Goal: Task Accomplishment & Management: Use online tool/utility

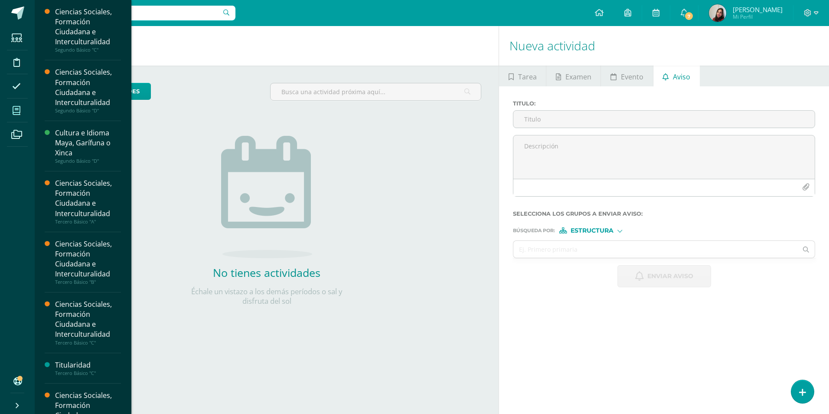
click at [10, 102] on span at bounding box center [17, 111] width 20 height 20
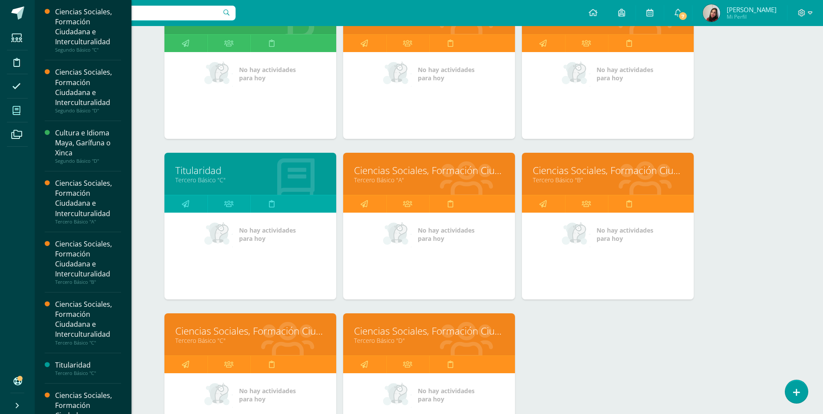
scroll to position [217, 0]
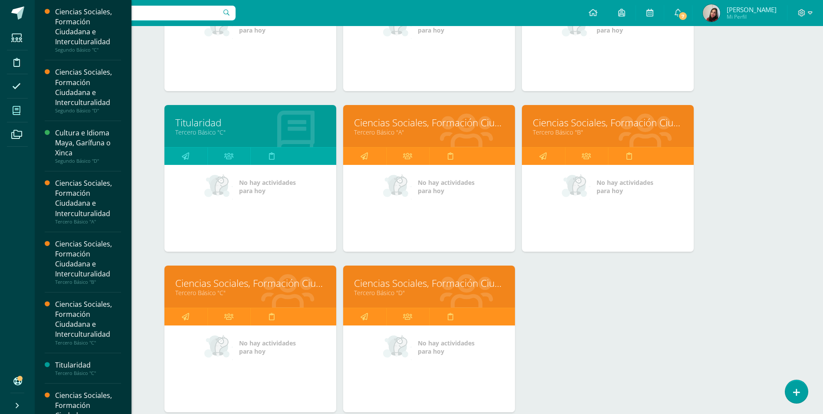
click at [610, 118] on link "Ciencias Sociales, Formación Ciudadana e Interculturalidad" at bounding box center [607, 122] width 150 height 13
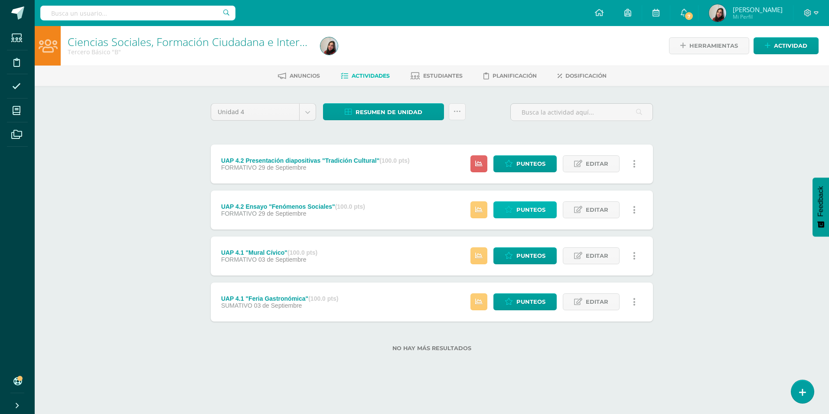
click at [519, 208] on span "Punteos" at bounding box center [530, 210] width 29 height 16
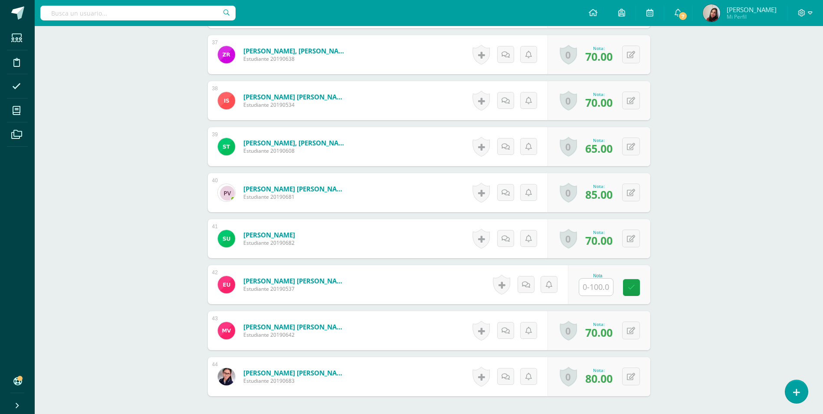
scroll to position [1916, 0]
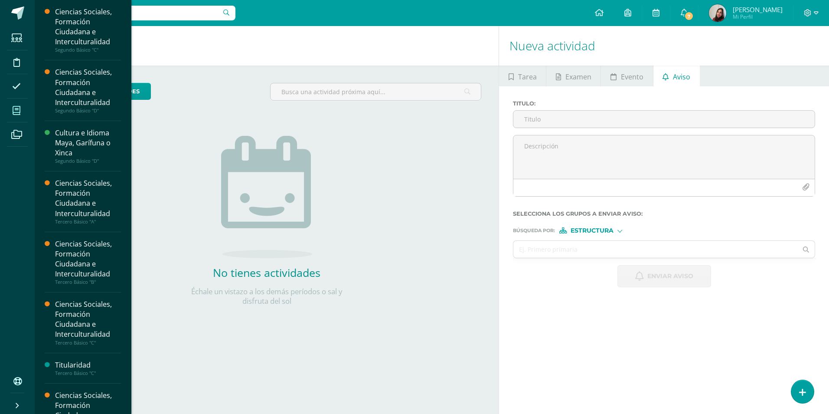
click at [14, 112] on icon at bounding box center [17, 110] width 8 height 9
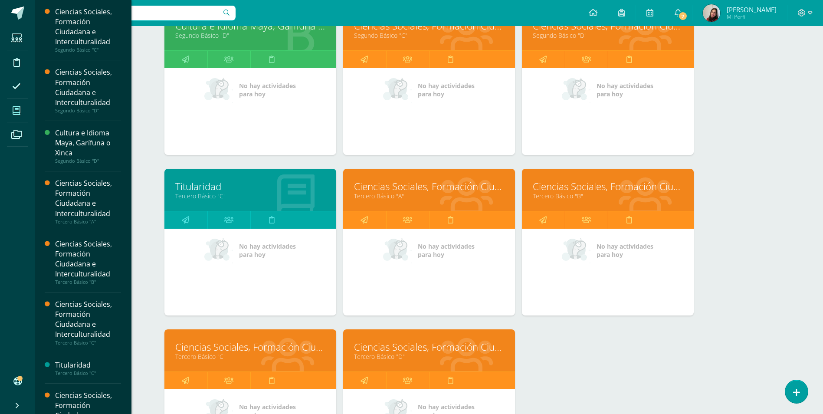
scroll to position [173, 0]
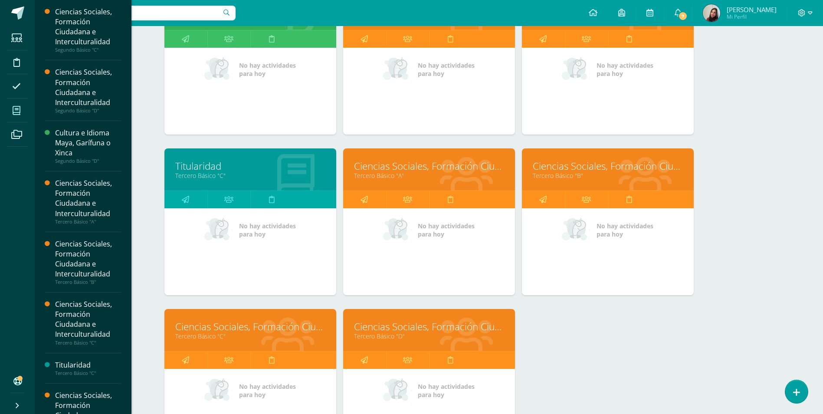
click at [256, 336] on link "Tercero Básico "C"" at bounding box center [250, 336] width 150 height 8
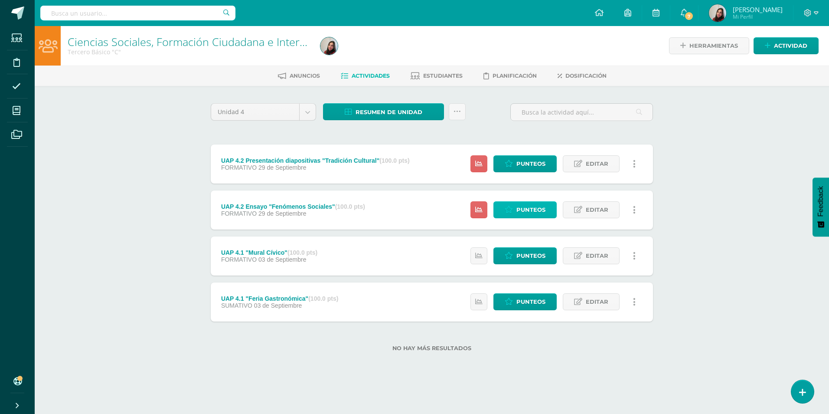
click at [518, 209] on span "Punteos" at bounding box center [530, 210] width 29 height 16
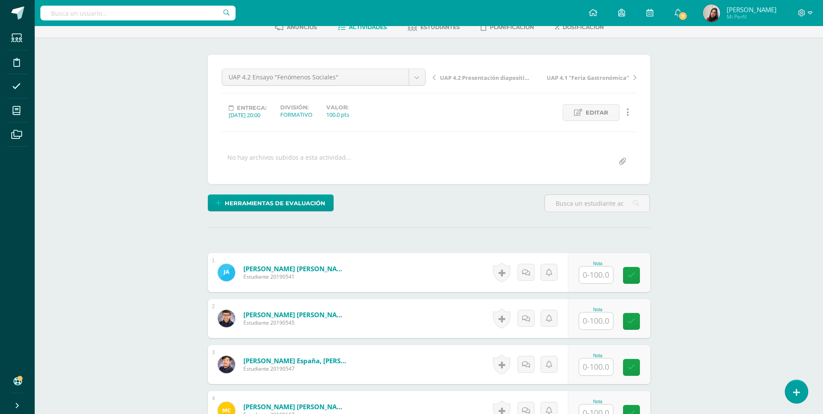
scroll to position [135, 0]
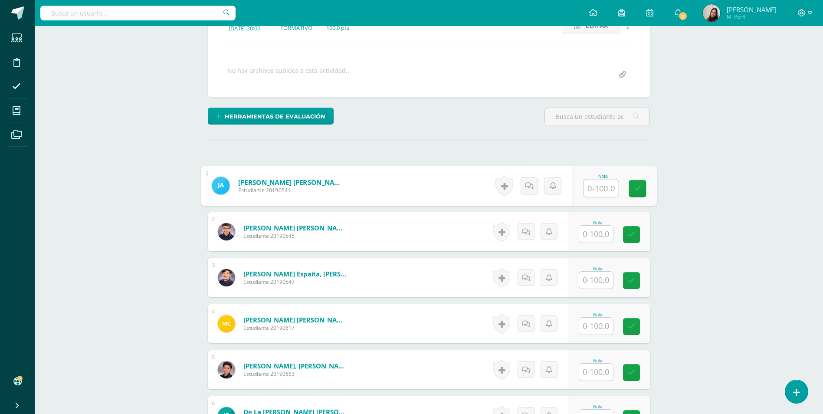
click at [596, 193] on input "text" at bounding box center [600, 188] width 35 height 17
type input "80"
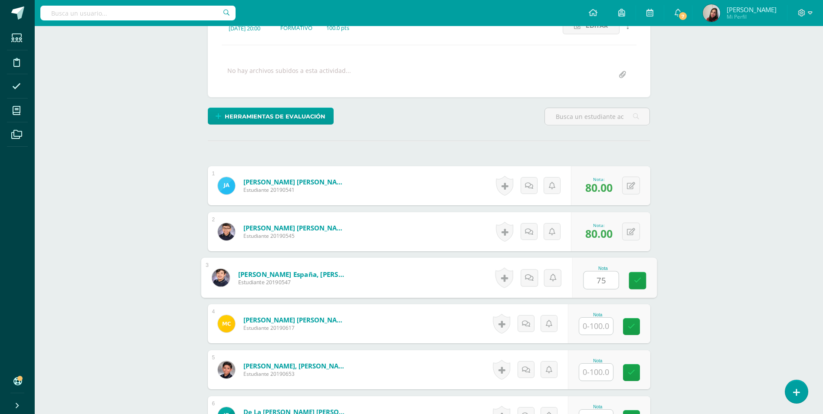
type input "75"
type input "70"
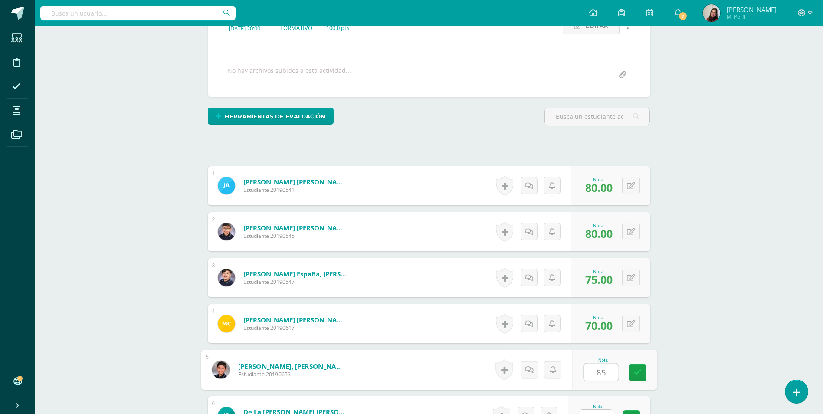
type input "85"
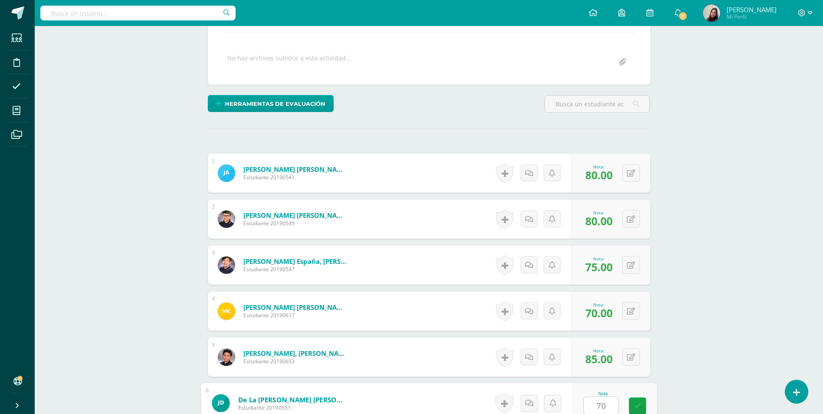
type input "70"
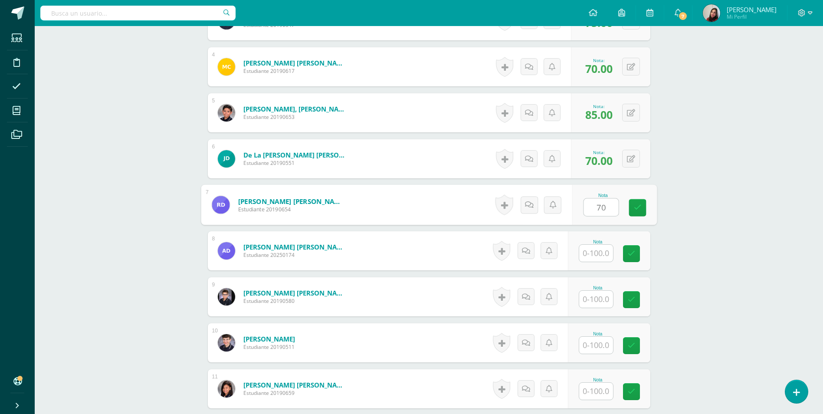
type input "70"
type input "75"
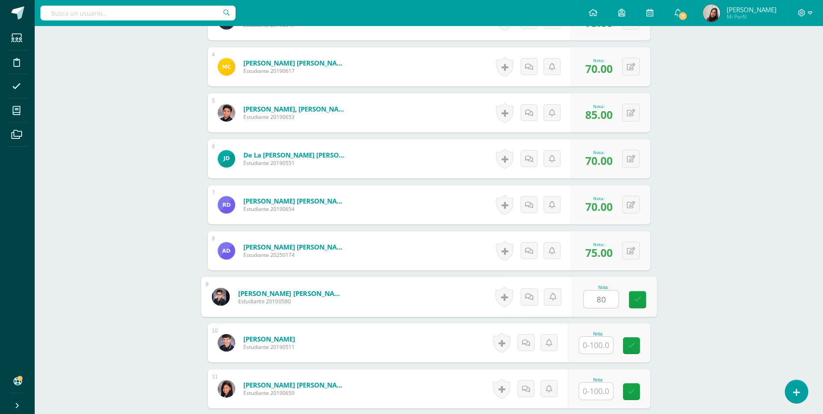
type input "80"
type input "60"
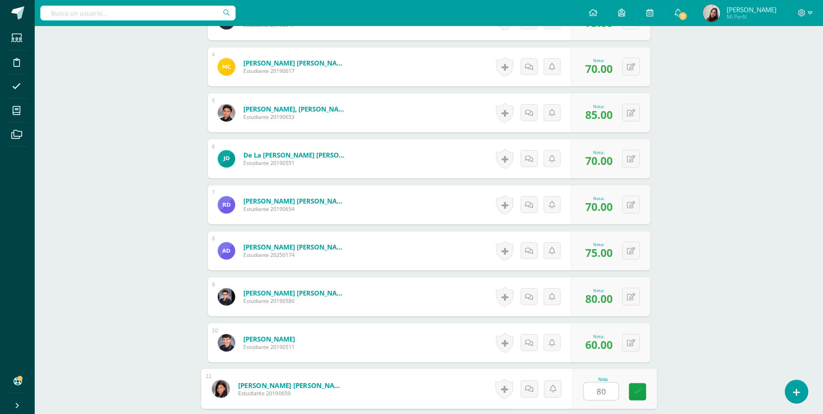
type input "80"
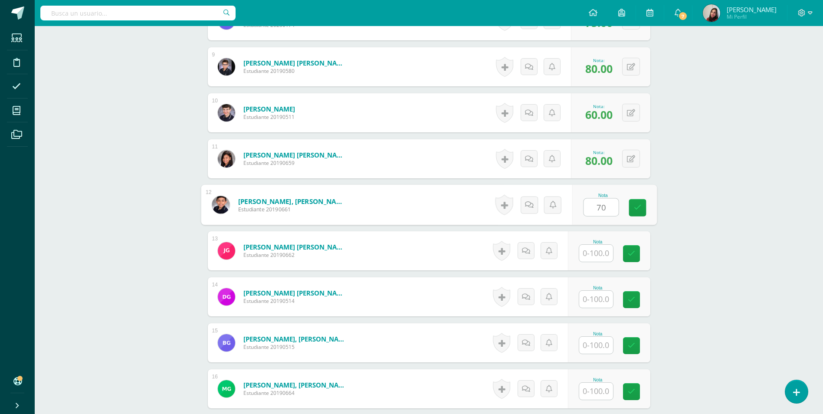
type input "70"
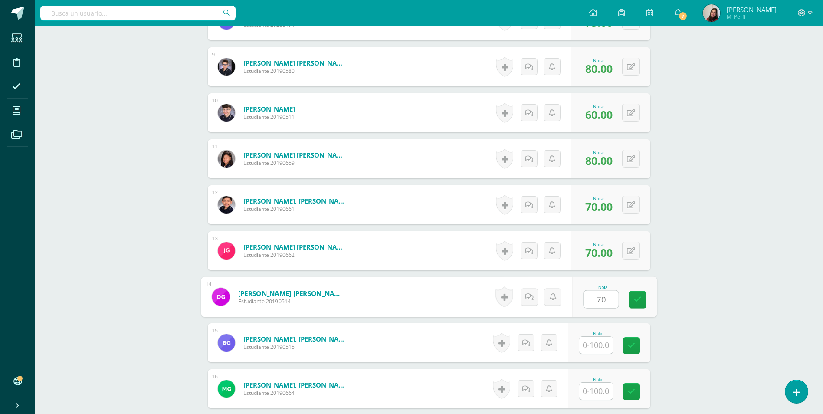
type input "70"
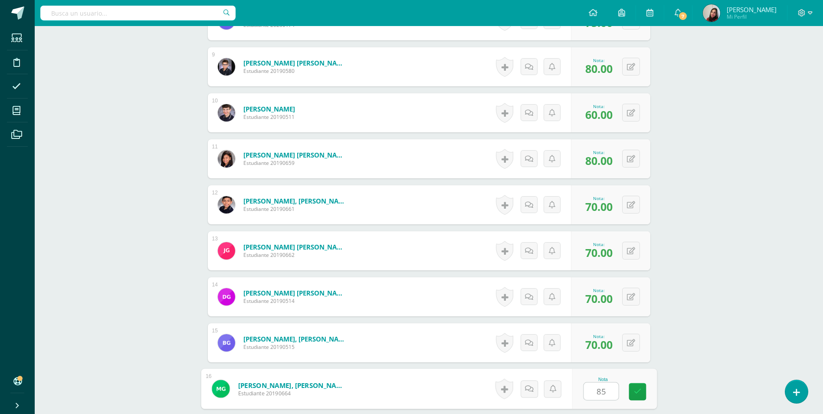
type input "85"
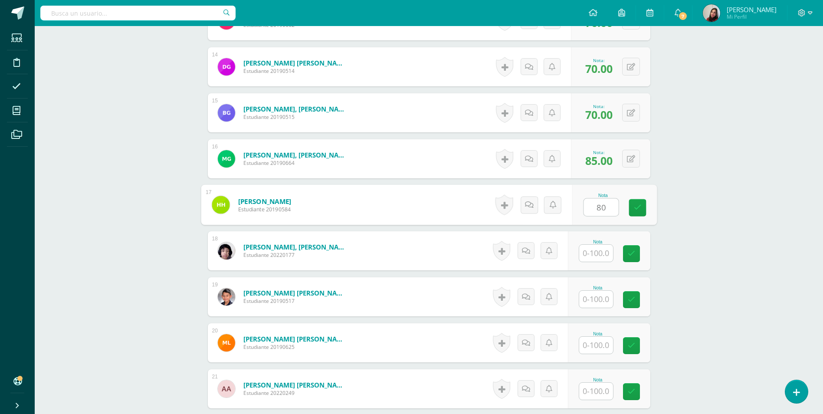
type input "80"
type input "50"
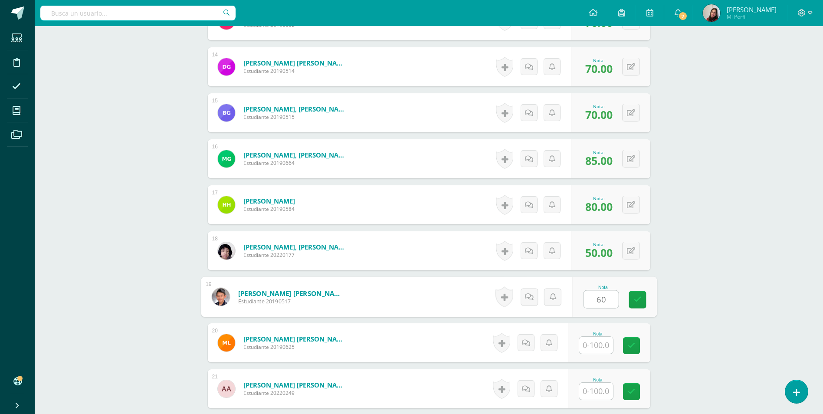
type input "60"
type input "70"
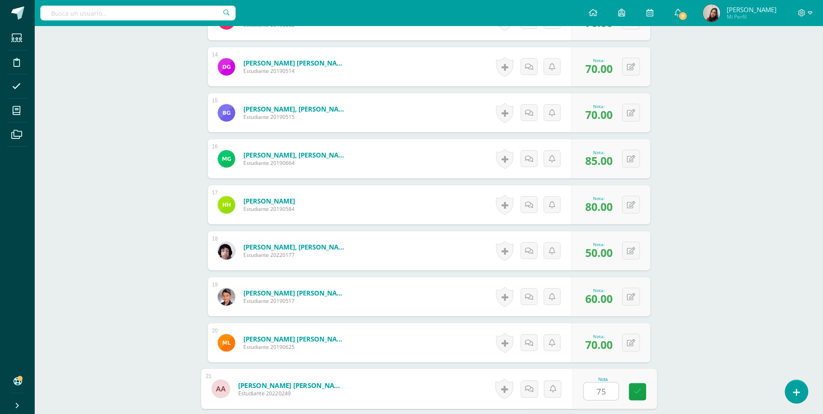
type input "75"
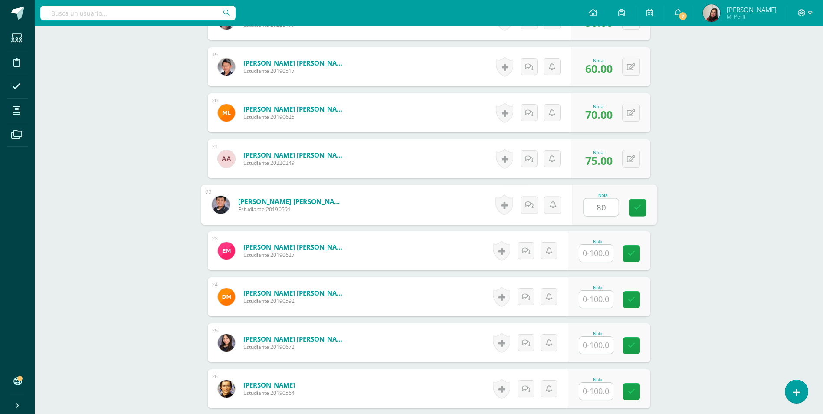
type input "80"
type input "70"
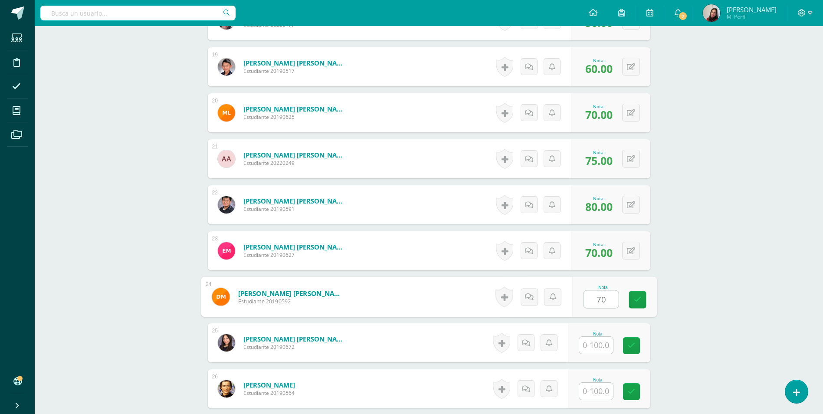
type input "70"
type input "75"
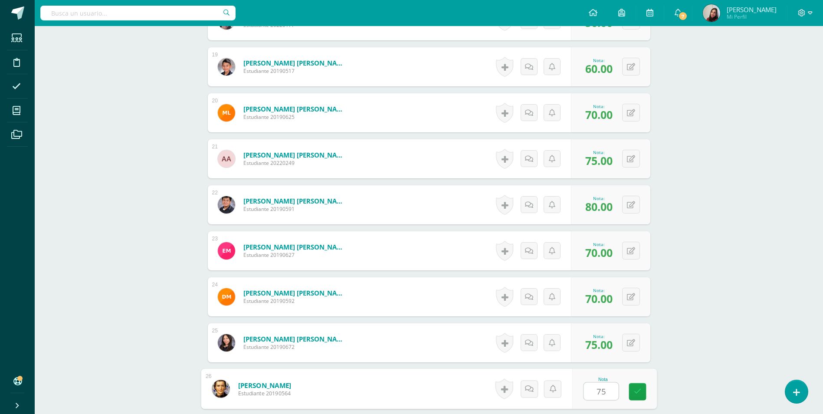
type input "75"
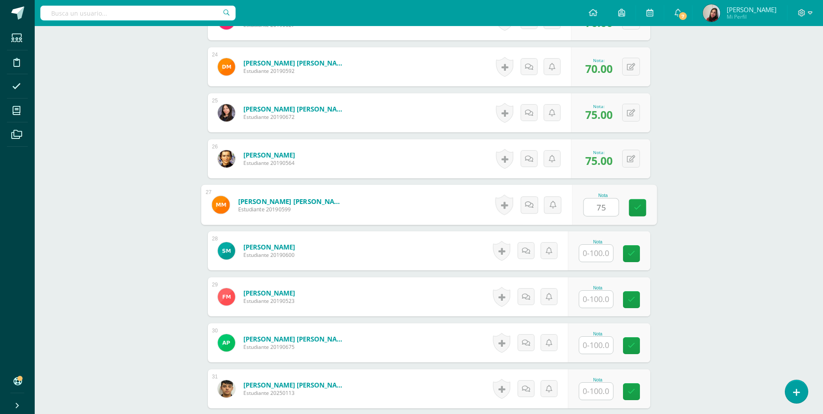
type input "75"
type input "70"
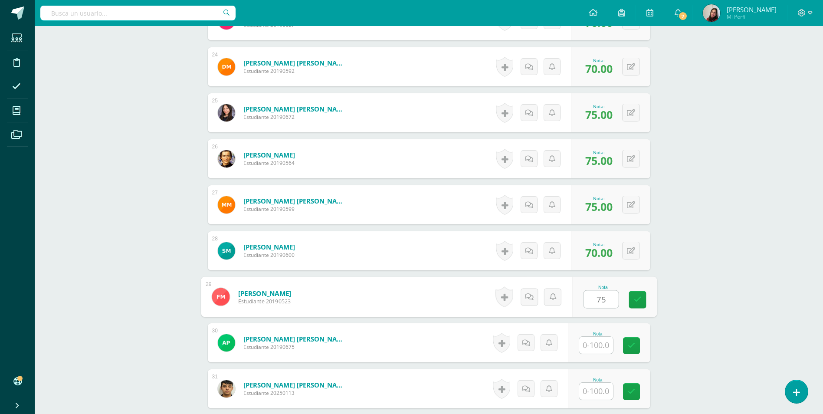
type input "75"
type input "65"
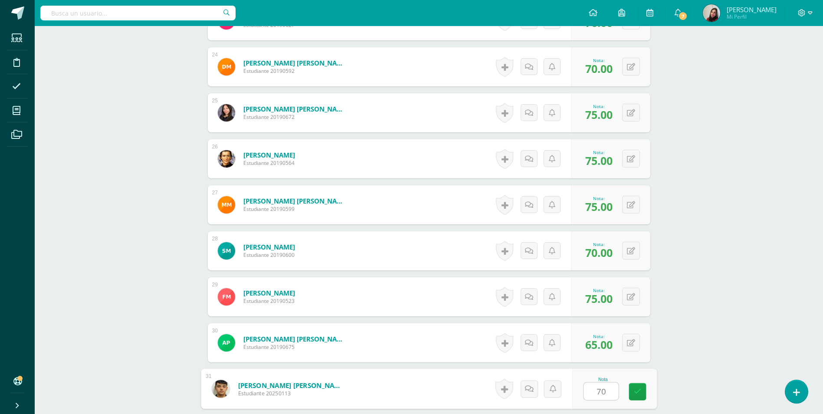
type input "70"
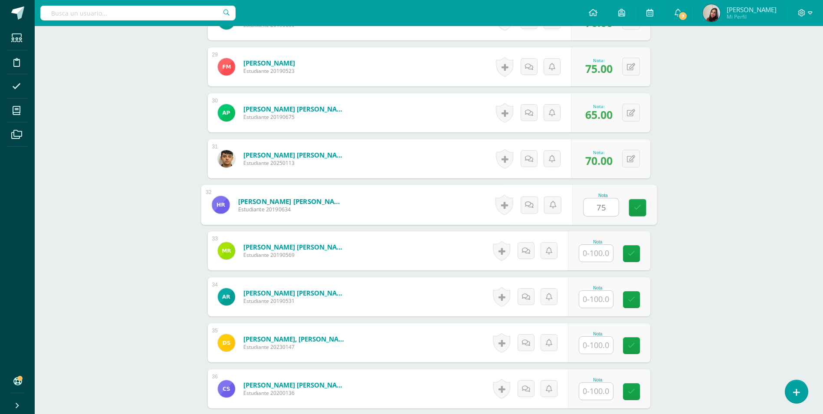
type input "75"
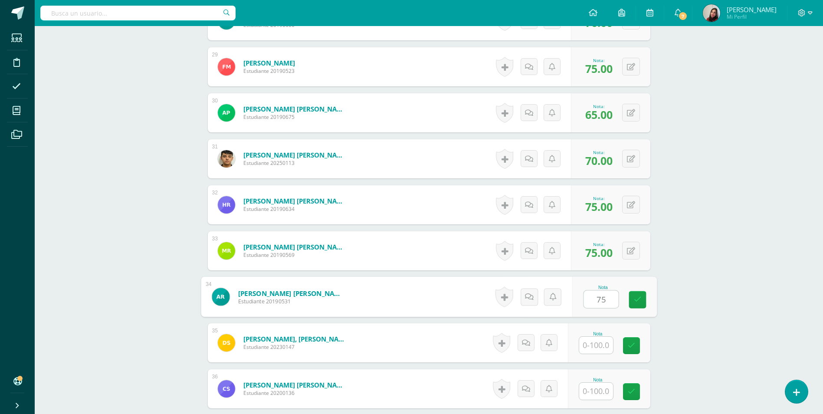
type input "75"
type input "80"
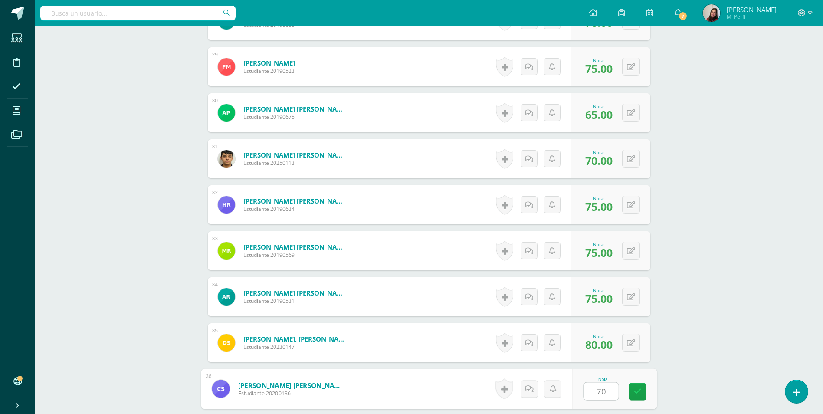
type input "70"
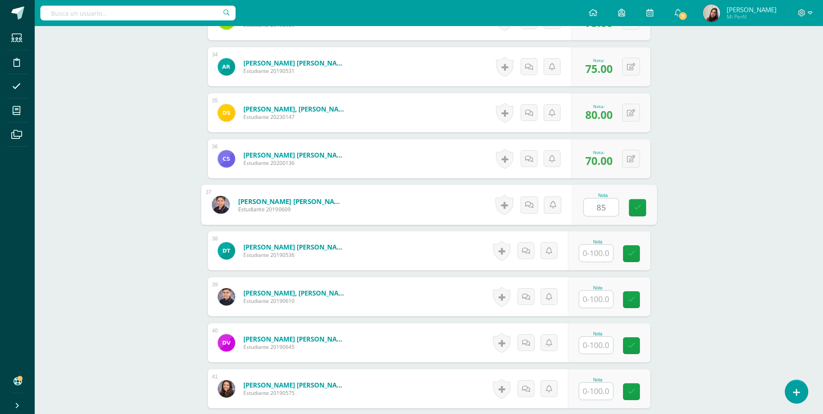
type input "85"
type input "70"
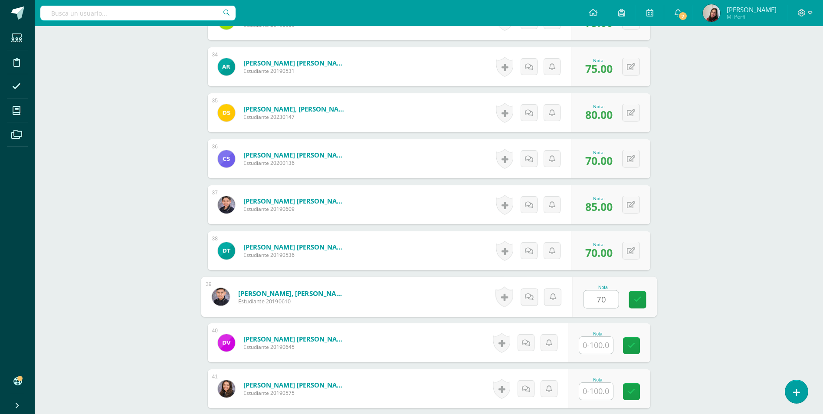
type input "70"
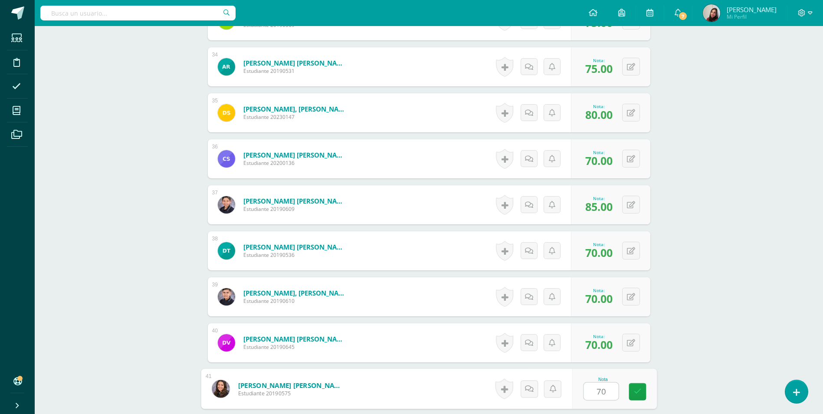
type input "70"
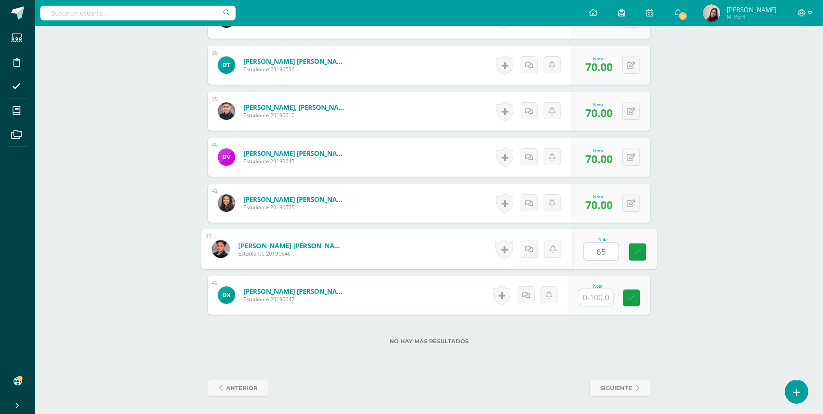
type input "65"
type input "75"
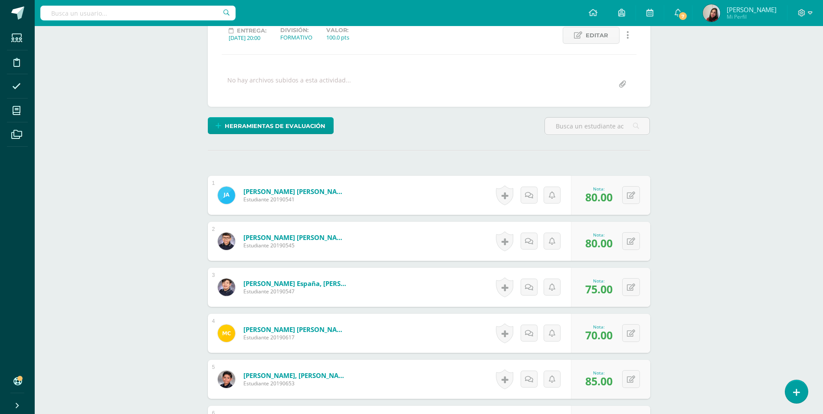
scroll to position [179, 0]
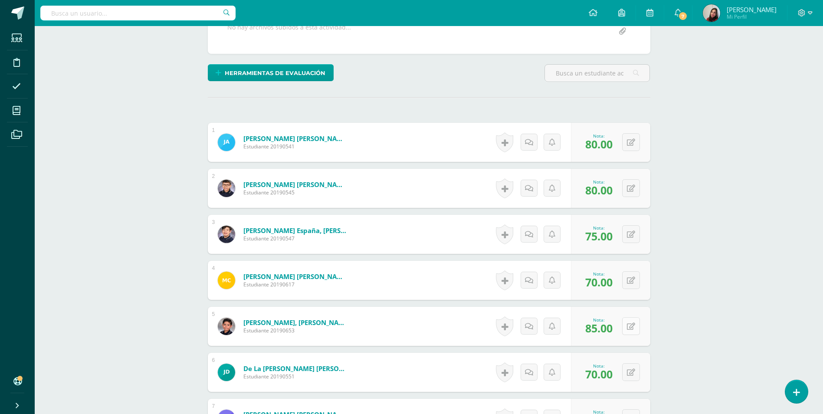
click at [634, 329] on button at bounding box center [631, 326] width 18 height 18
type input "90"
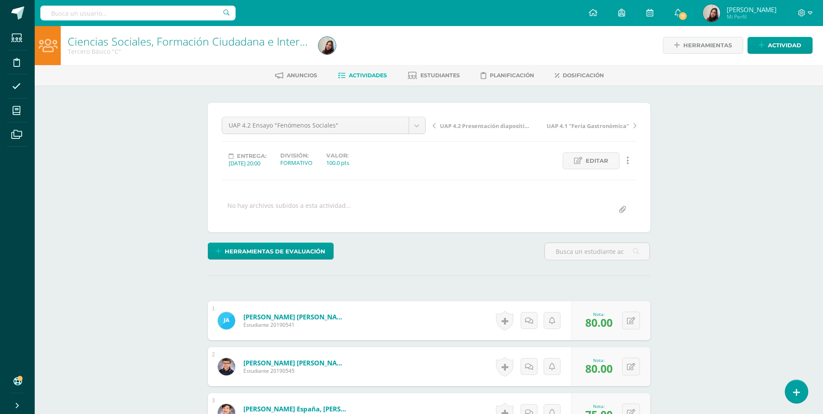
scroll to position [0, 0]
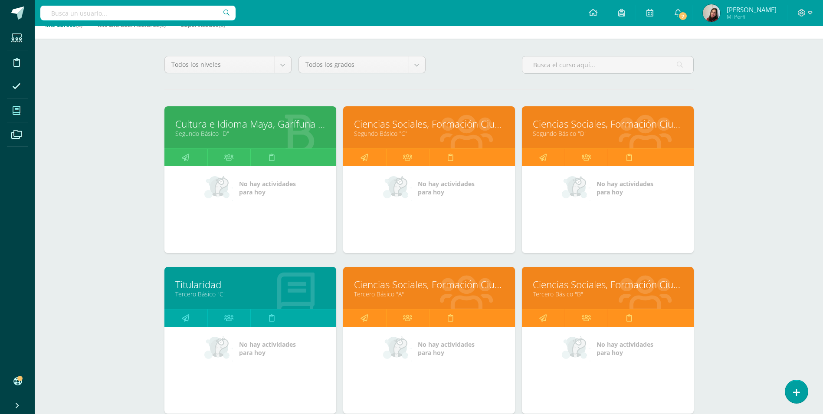
scroll to position [173, 0]
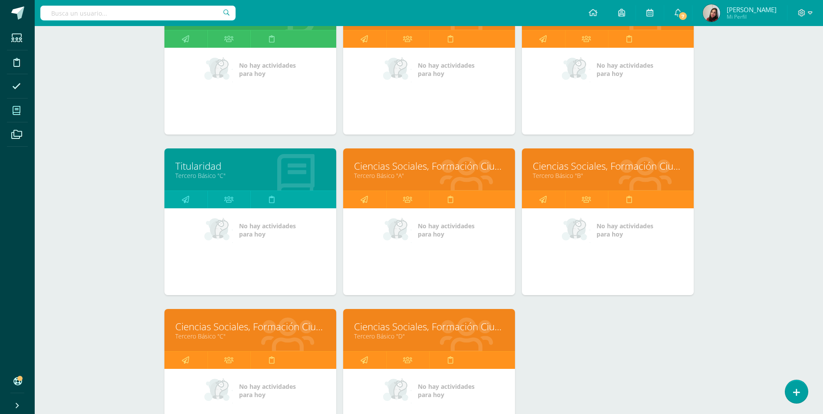
click at [427, 340] on link "Tercero Básico "D"" at bounding box center [429, 336] width 150 height 8
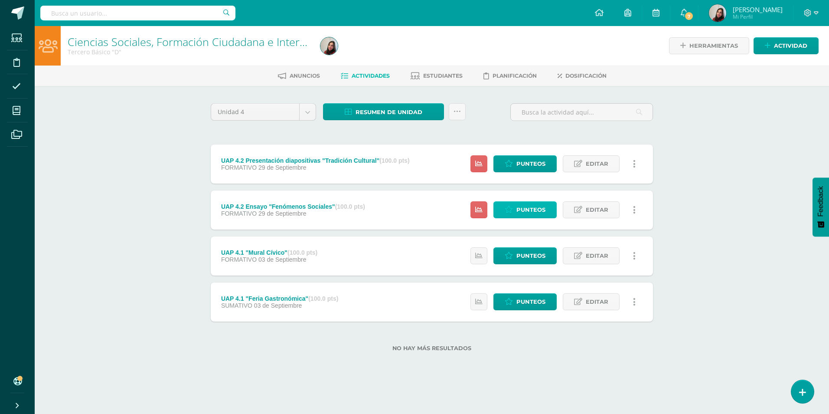
click at [524, 214] on span "Punteos" at bounding box center [530, 210] width 29 height 16
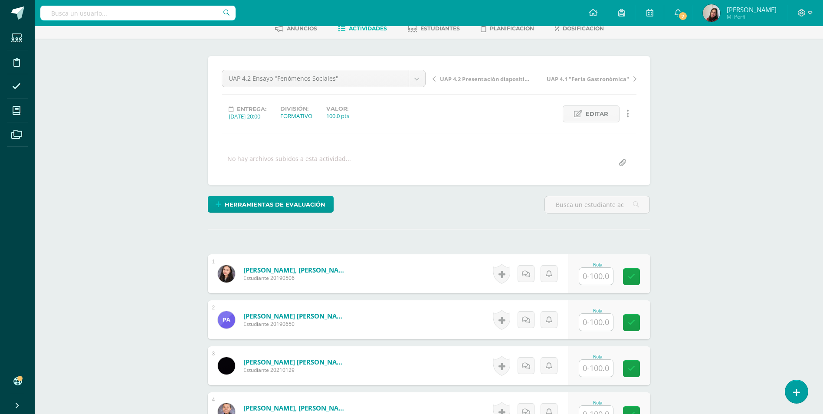
scroll to position [87, 0]
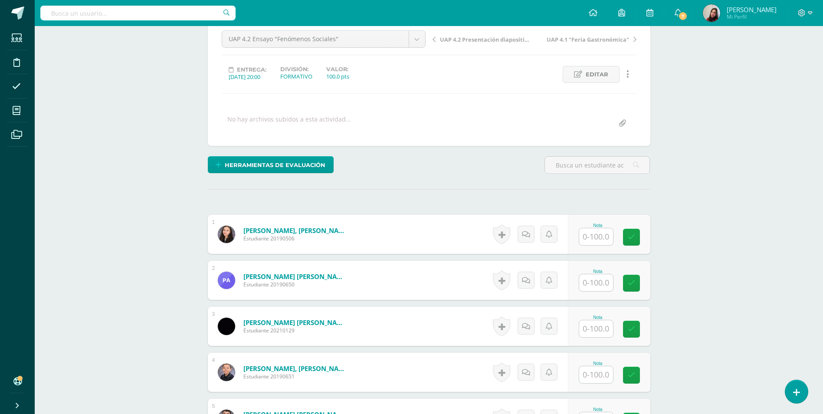
click at [597, 233] on input "text" at bounding box center [596, 236] width 34 height 17
type input "80"
type input "70"
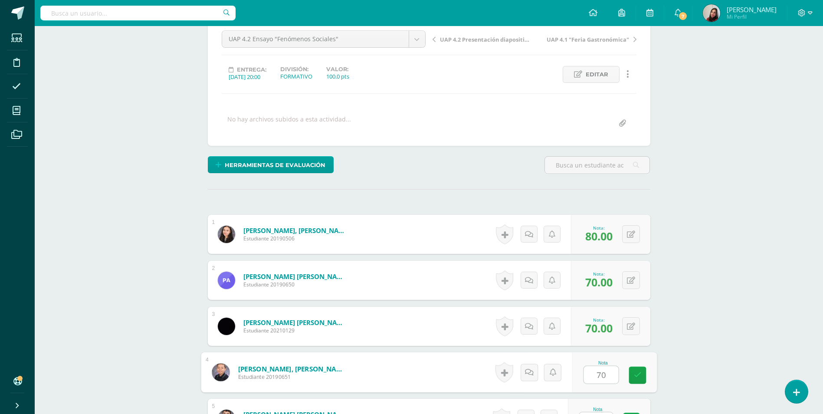
type input "70"
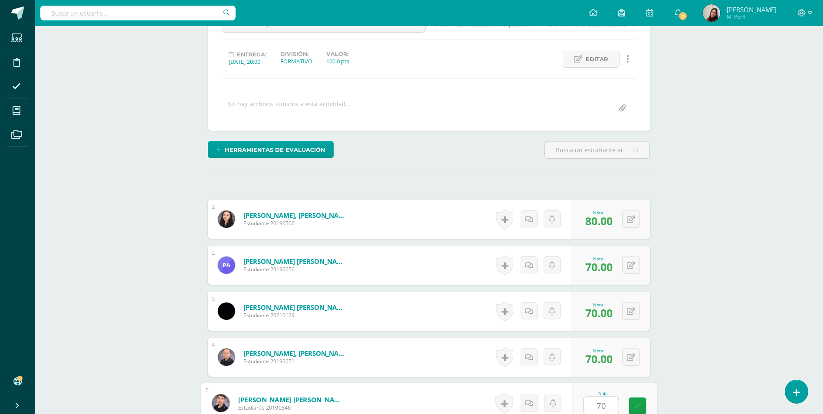
type input "70"
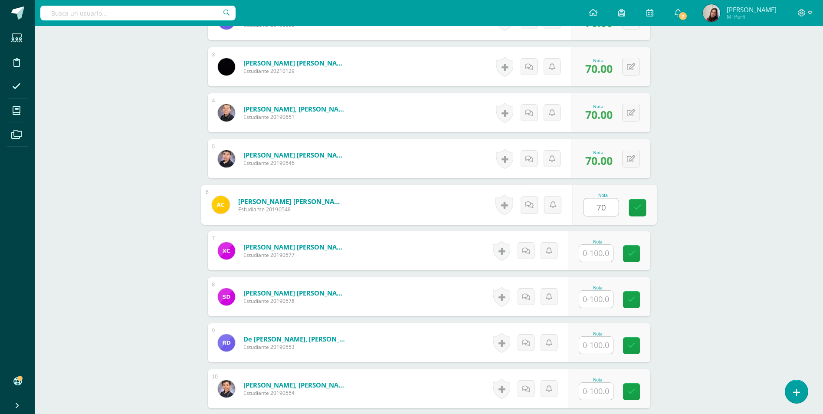
type input "70"
type input "65"
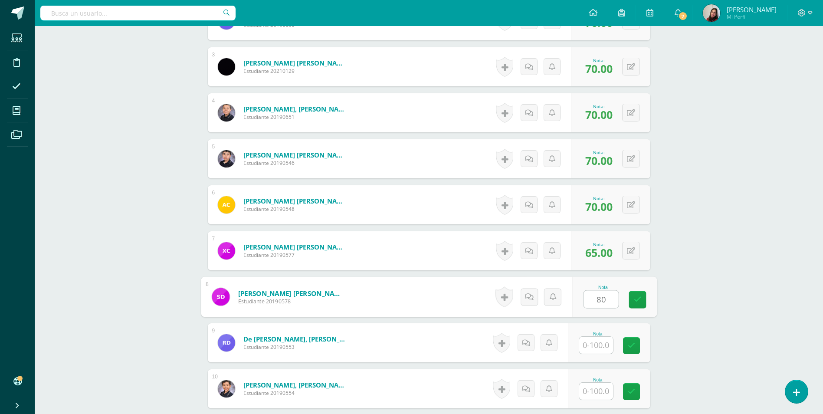
type input "80"
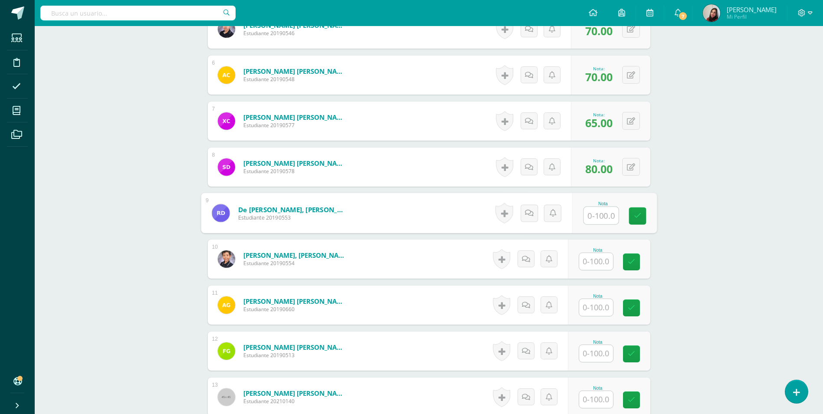
scroll to position [476, 0]
click at [591, 268] on input "text" at bounding box center [600, 260] width 35 height 17
click at [594, 207] on input "text" at bounding box center [600, 214] width 35 height 17
type input "70"
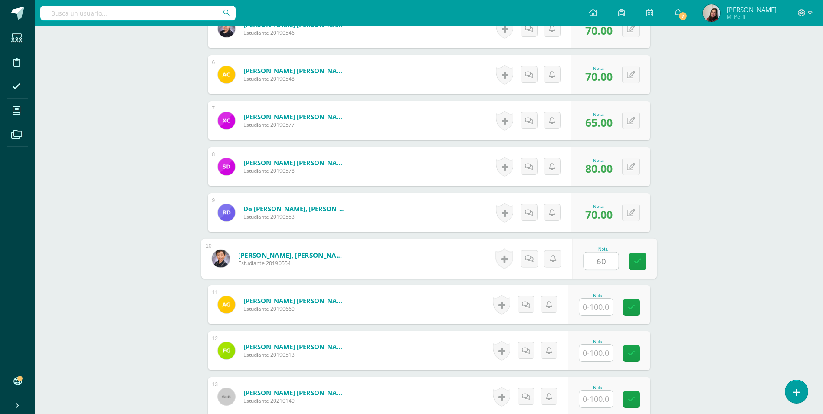
type input "60"
type input "70"
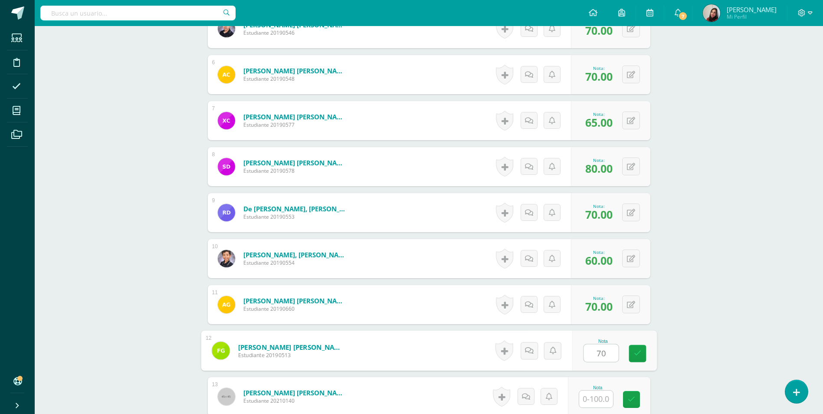
type input "70"
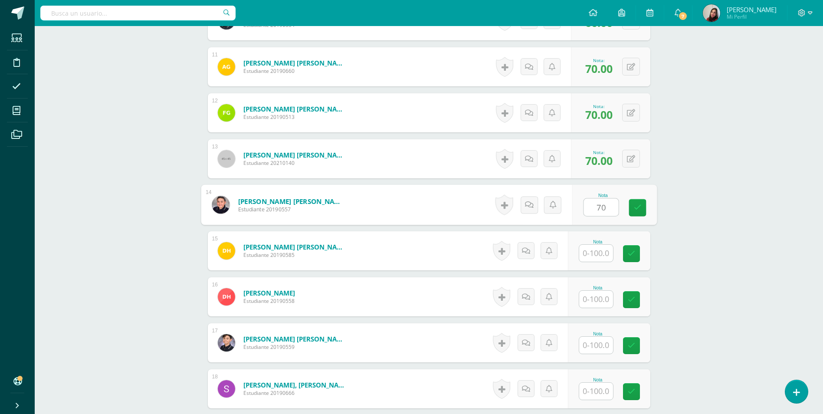
type input "70"
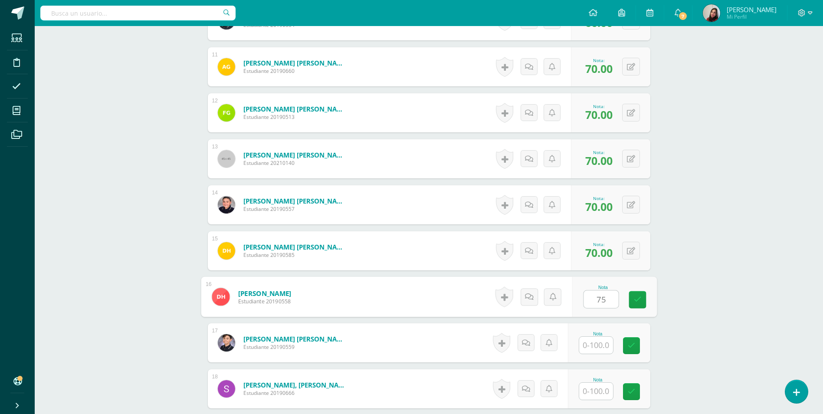
type input "75"
type input "70"
type input "80"
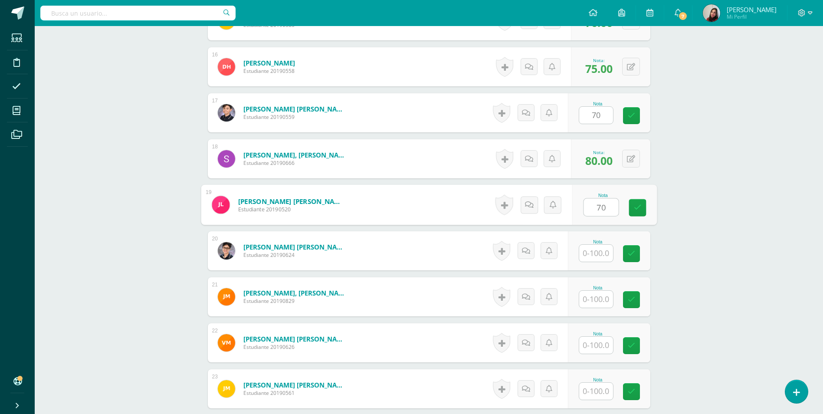
type input "70"
type input "80"
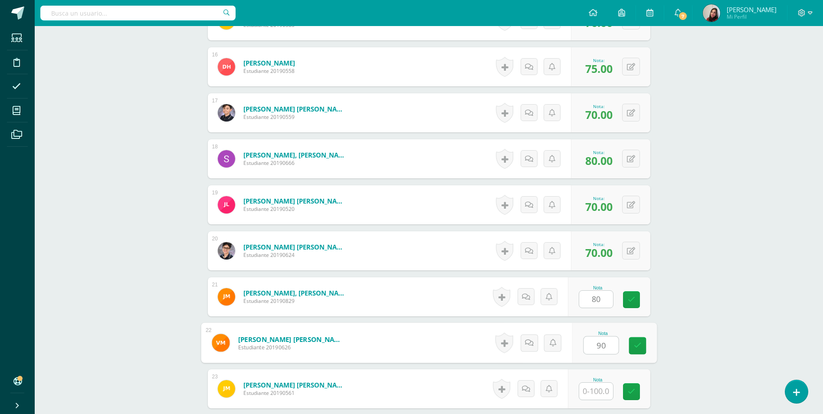
type input "90"
type input "60"
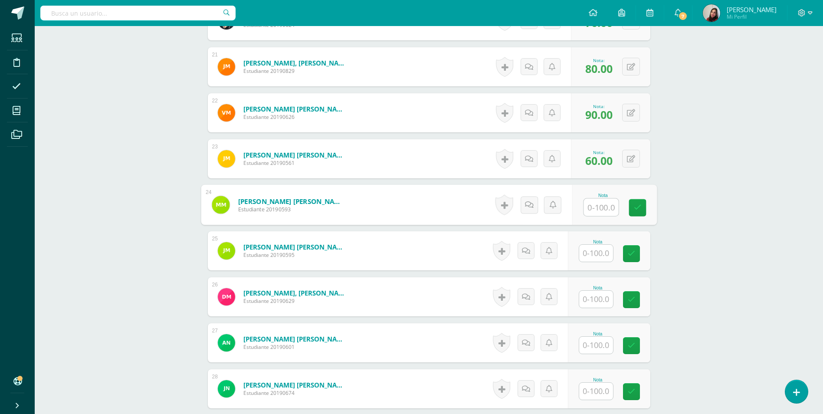
type input "0"
type input "60"
type input "55"
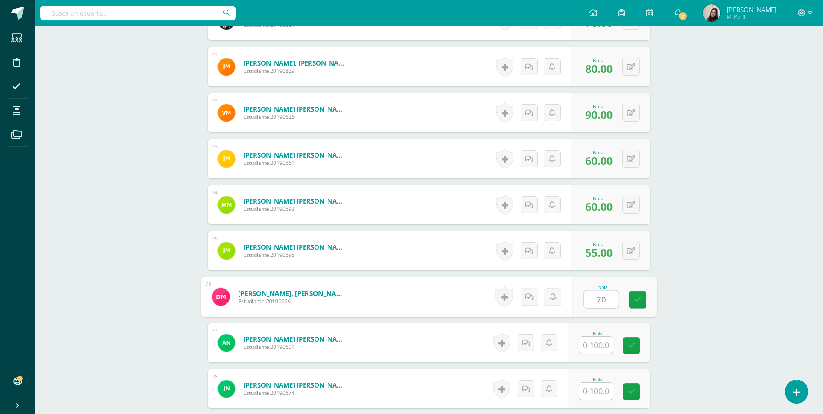
type input "70"
type input "65"
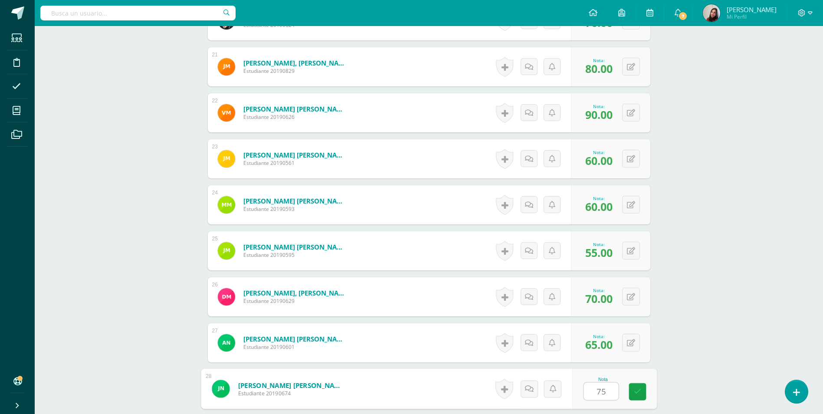
type input "75"
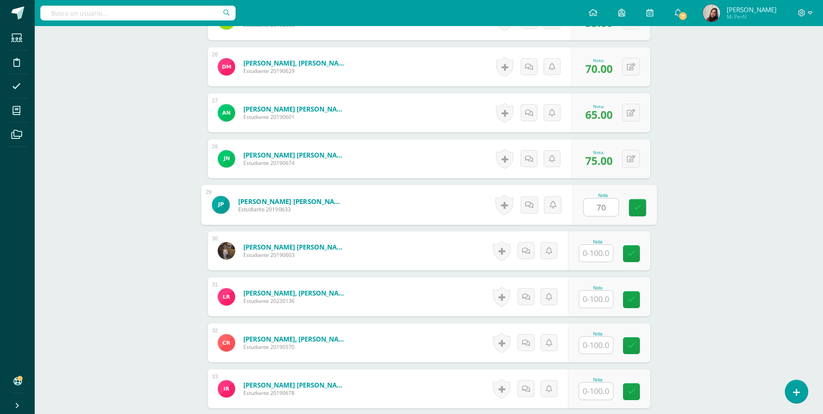
type input "70"
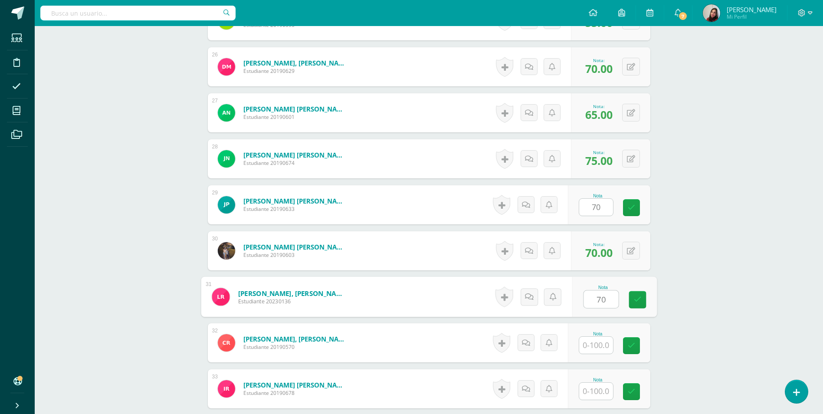
type input "70"
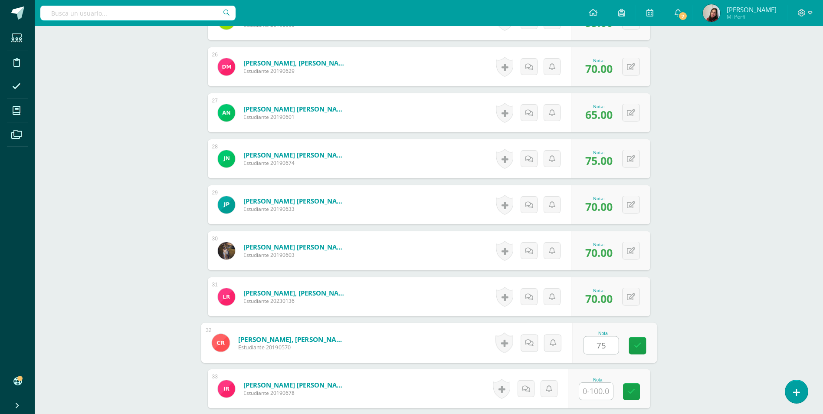
type input "75"
type input "70"
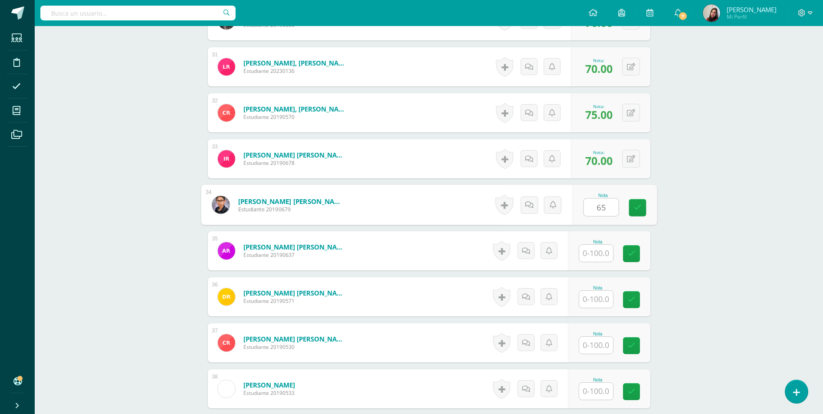
type input "65"
type input "70"
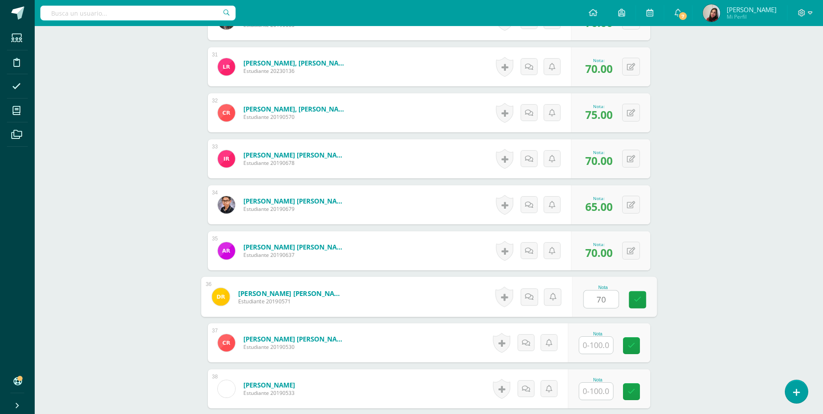
type input "70"
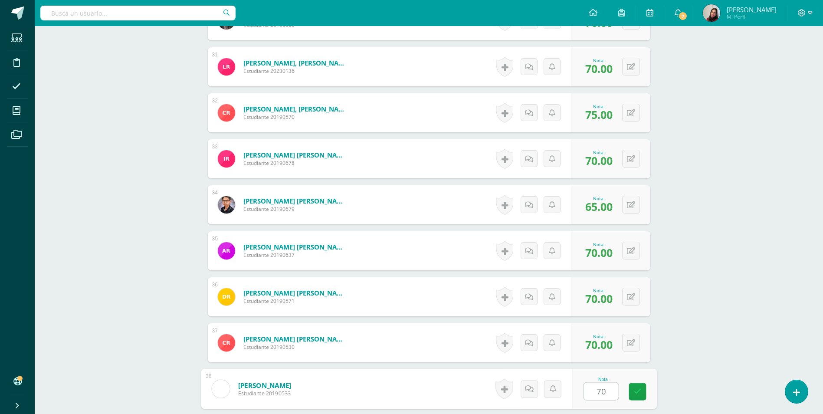
type input "70"
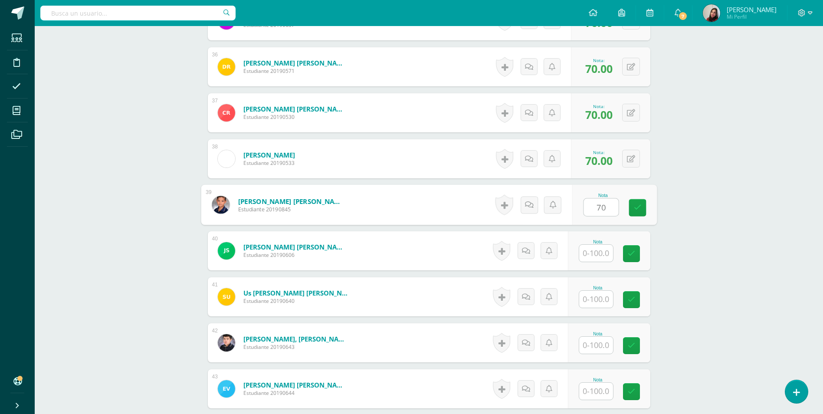
type input "70"
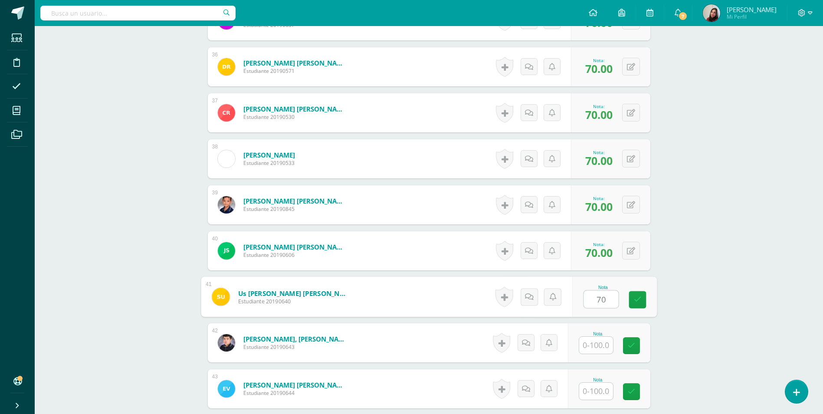
type input "70"
type input "65"
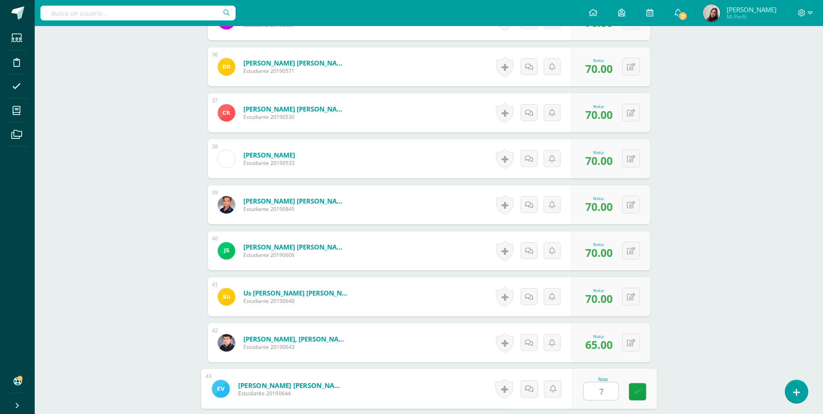
type input "70"
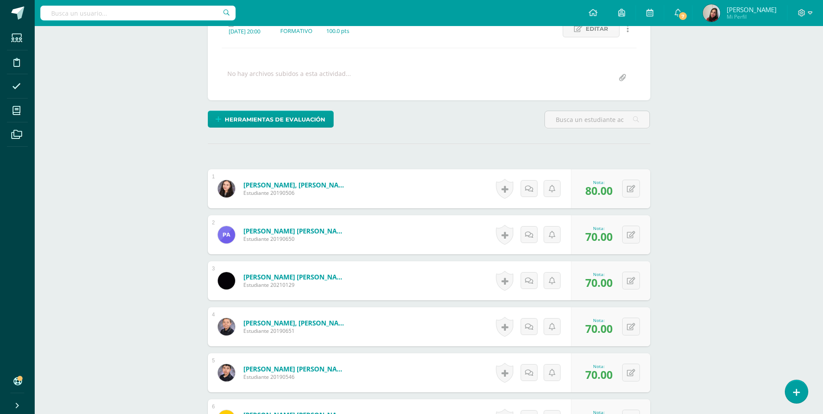
scroll to position [5, 0]
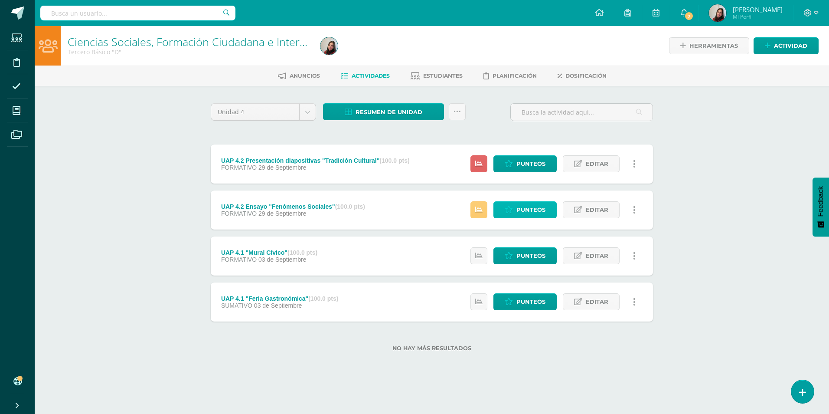
click at [524, 211] on span "Punteos" at bounding box center [530, 210] width 29 height 16
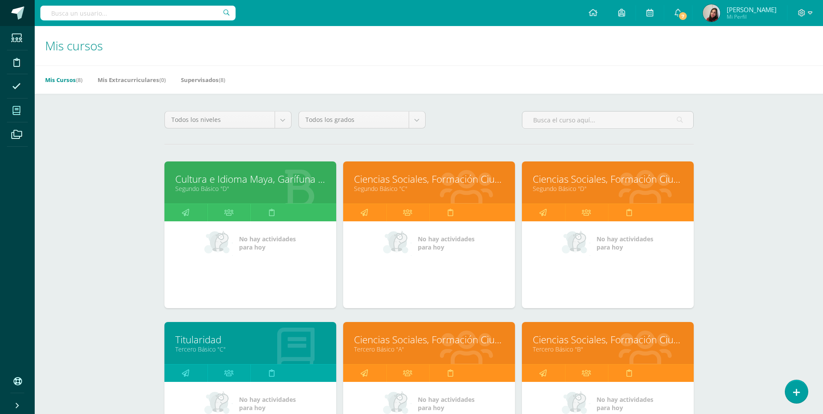
click at [12, 8] on span at bounding box center [17, 13] width 13 height 13
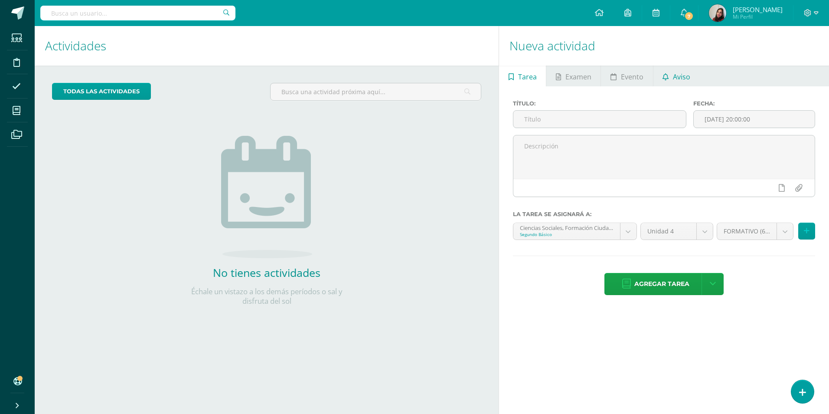
click at [666, 71] on link "Aviso" at bounding box center [676, 75] width 46 height 21
